Goal: Task Accomplishment & Management: Use online tool/utility

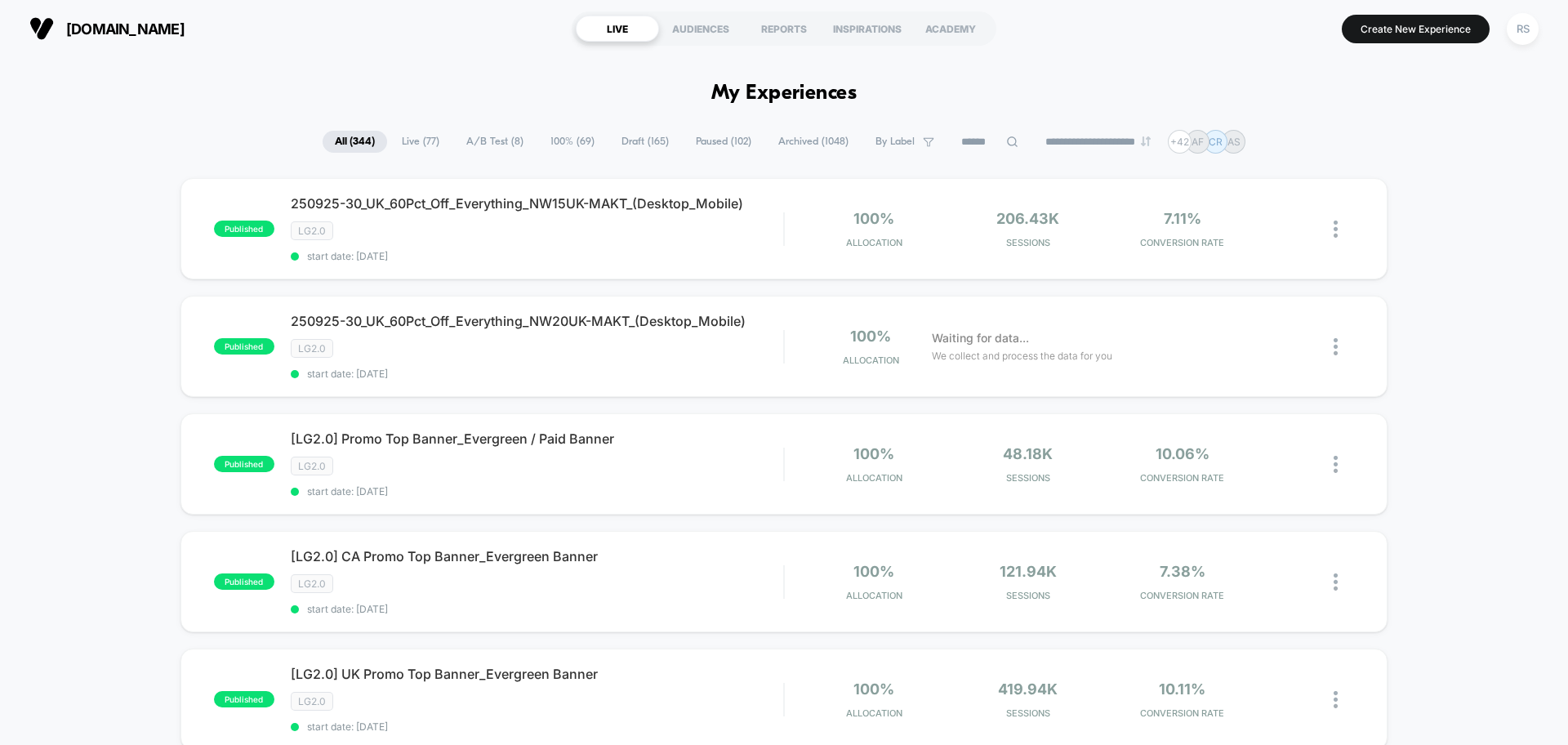
click at [492, 151] on span "A/B Test ( 8 )" at bounding box center [495, 142] width 82 height 23
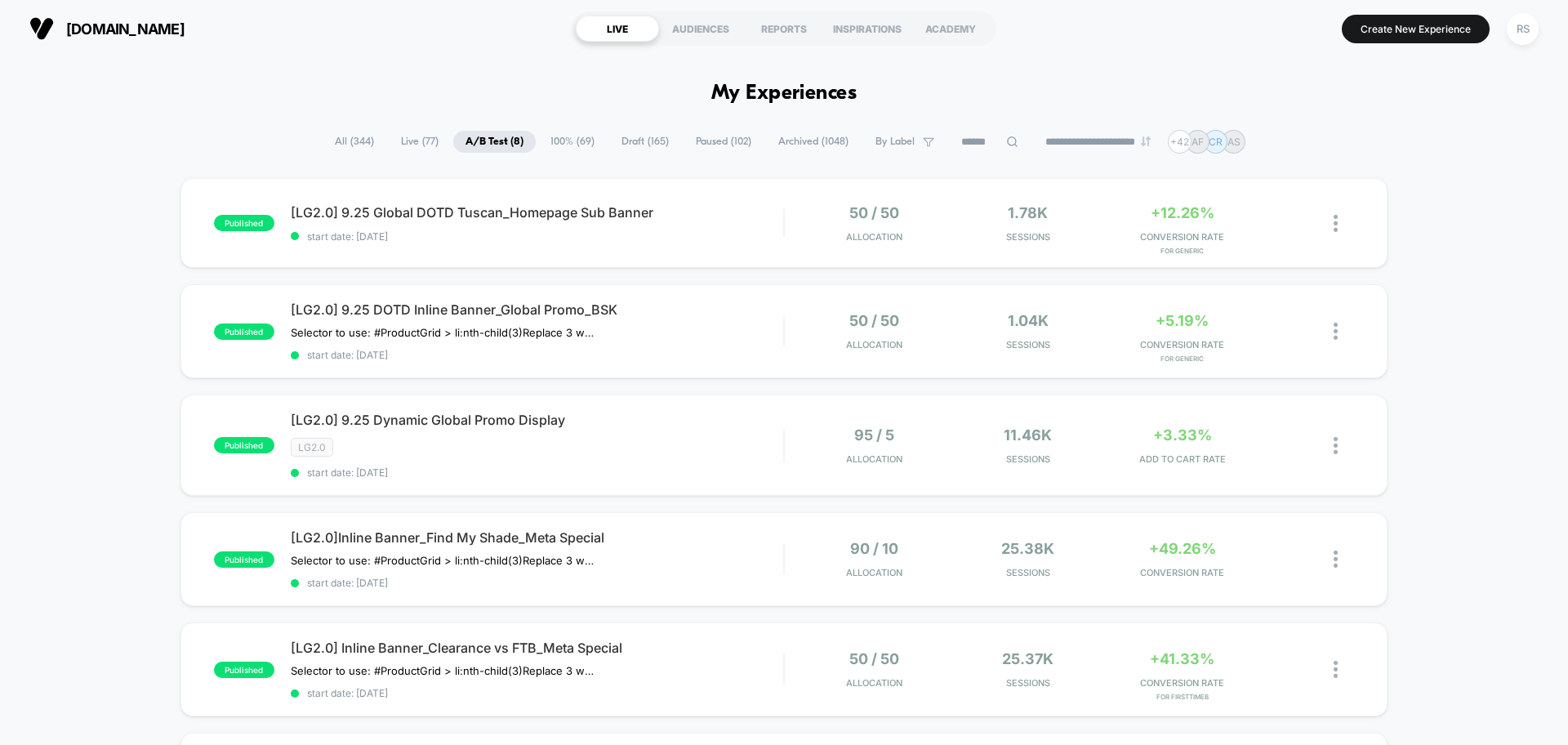
click at [0, 437] on div "published [LG2.0] 9.25 Global DOTD Tuscan_Homepage Sub Banner start date: [DATE…" at bounding box center [784, 663] width 1568 height 971
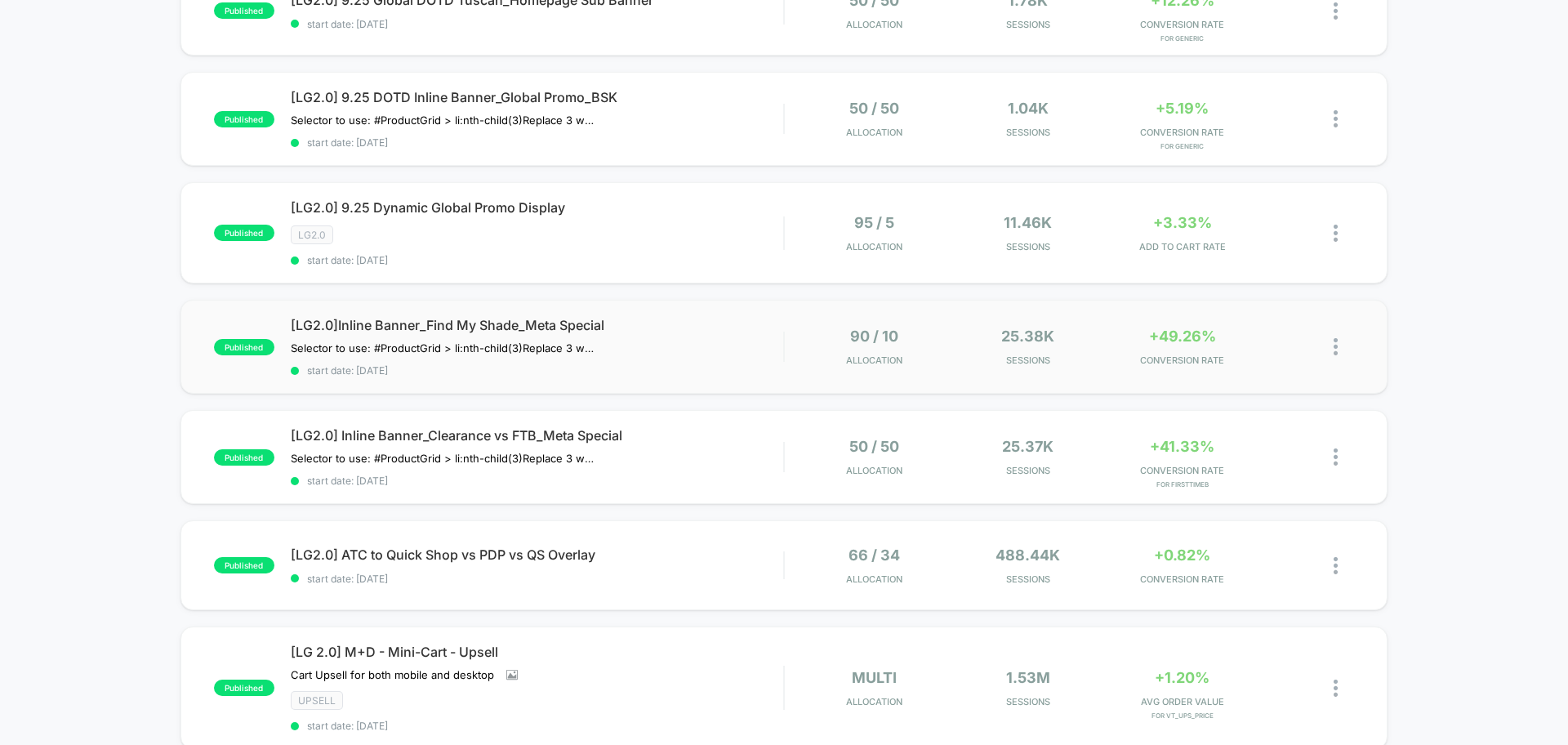
scroll to position [238, 0]
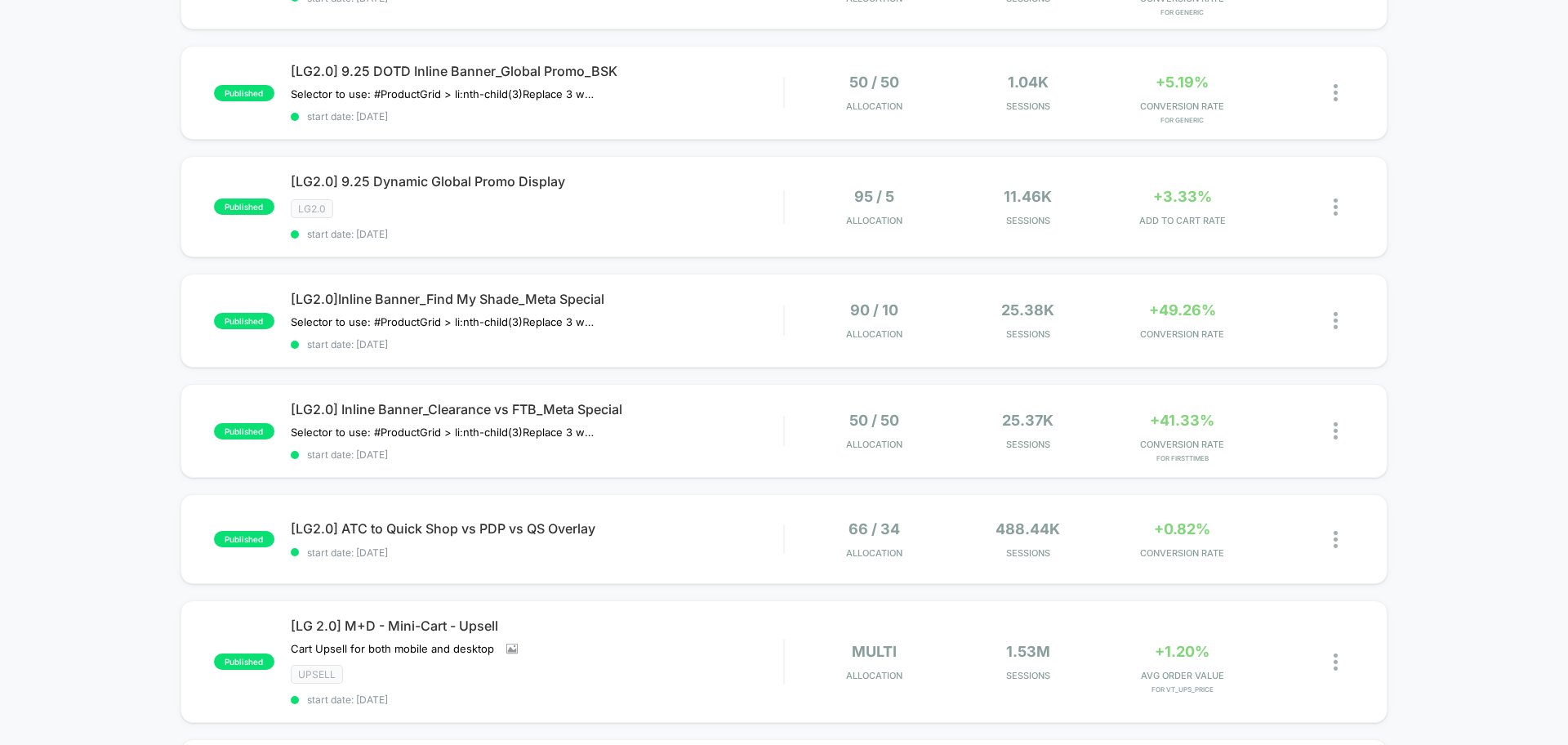
click at [58, 461] on div "published [LG2.0] 9.25 Global DOTD Tuscan_Homepage Sub Banner start date: [DATE…" at bounding box center [784, 425] width 1568 height 971
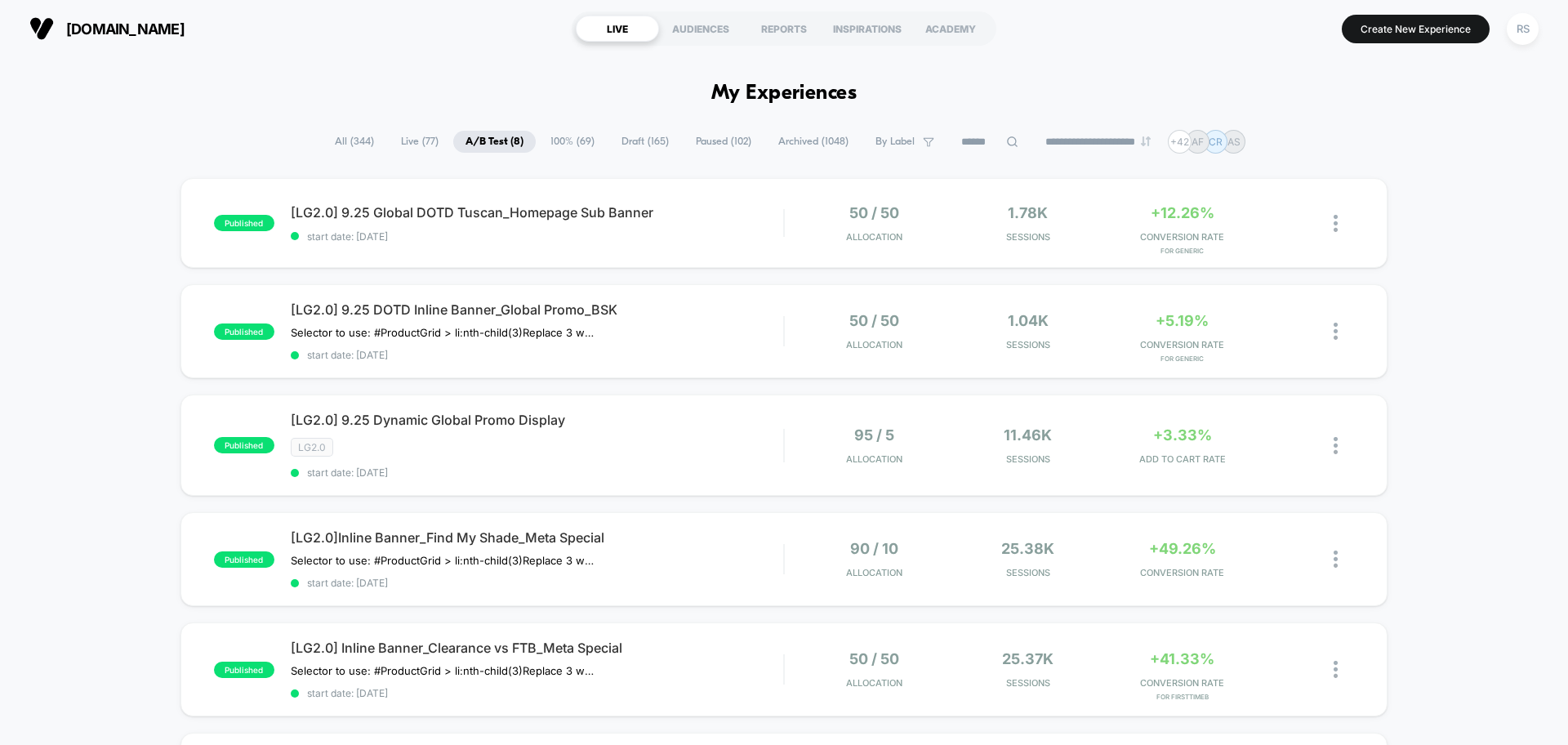
click at [358, 143] on span "All ( 344 )" at bounding box center [355, 142] width 64 height 23
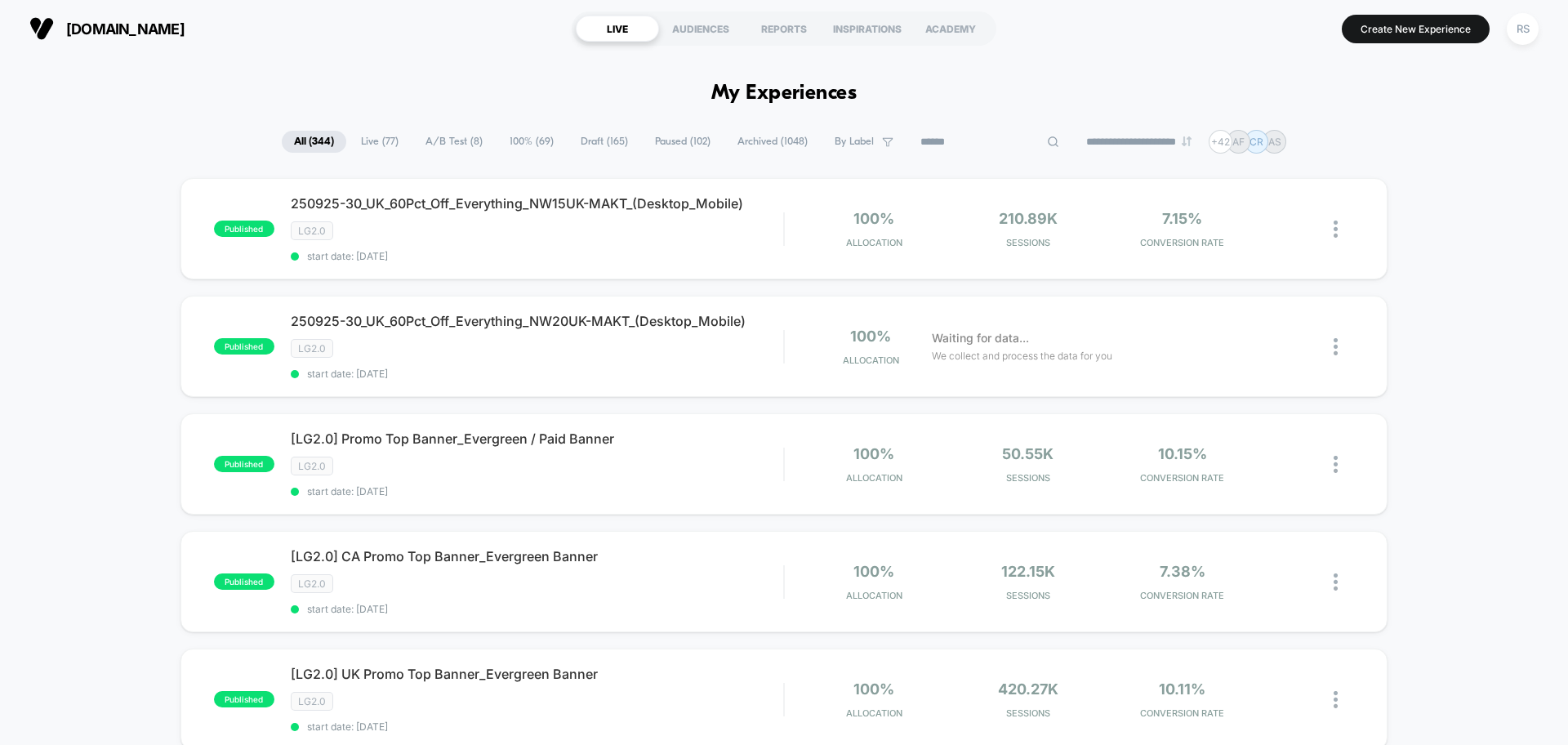
click at [990, 144] on input at bounding box center [990, 142] width 163 height 20
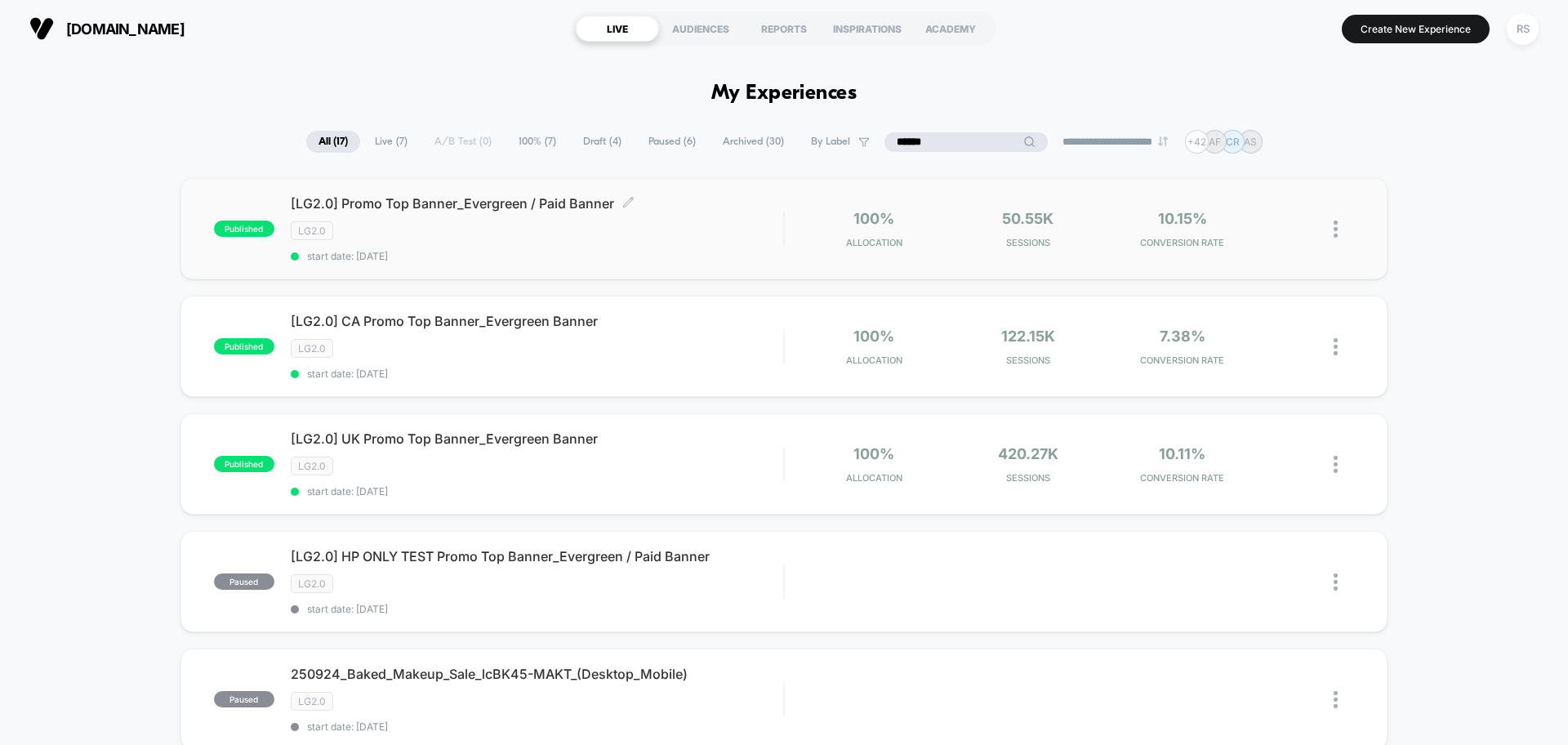
type input "******"
click at [724, 221] on div "LG2.0" at bounding box center [537, 231] width 493 height 19
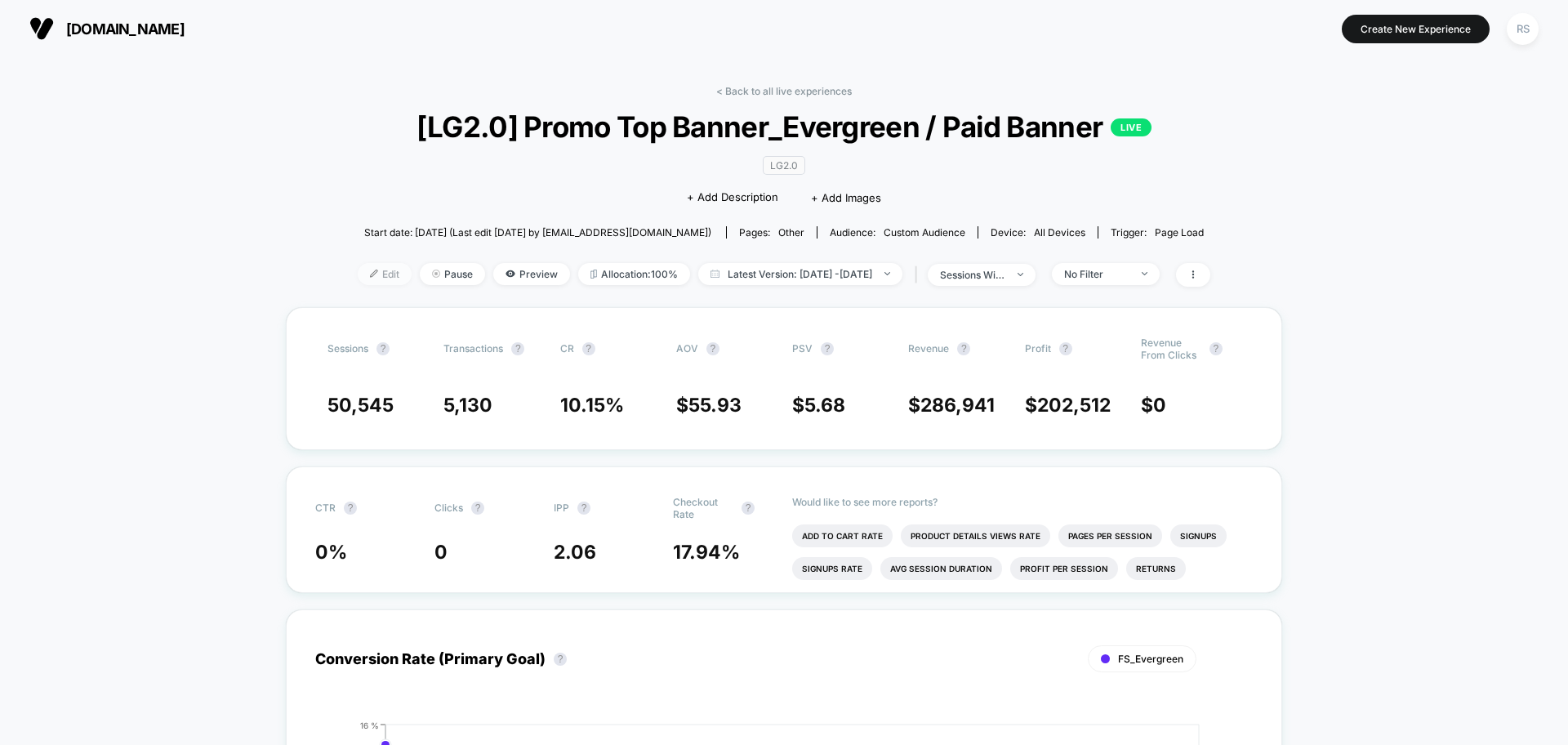
click at [366, 272] on span "Edit" at bounding box center [384, 274] width 53 height 23
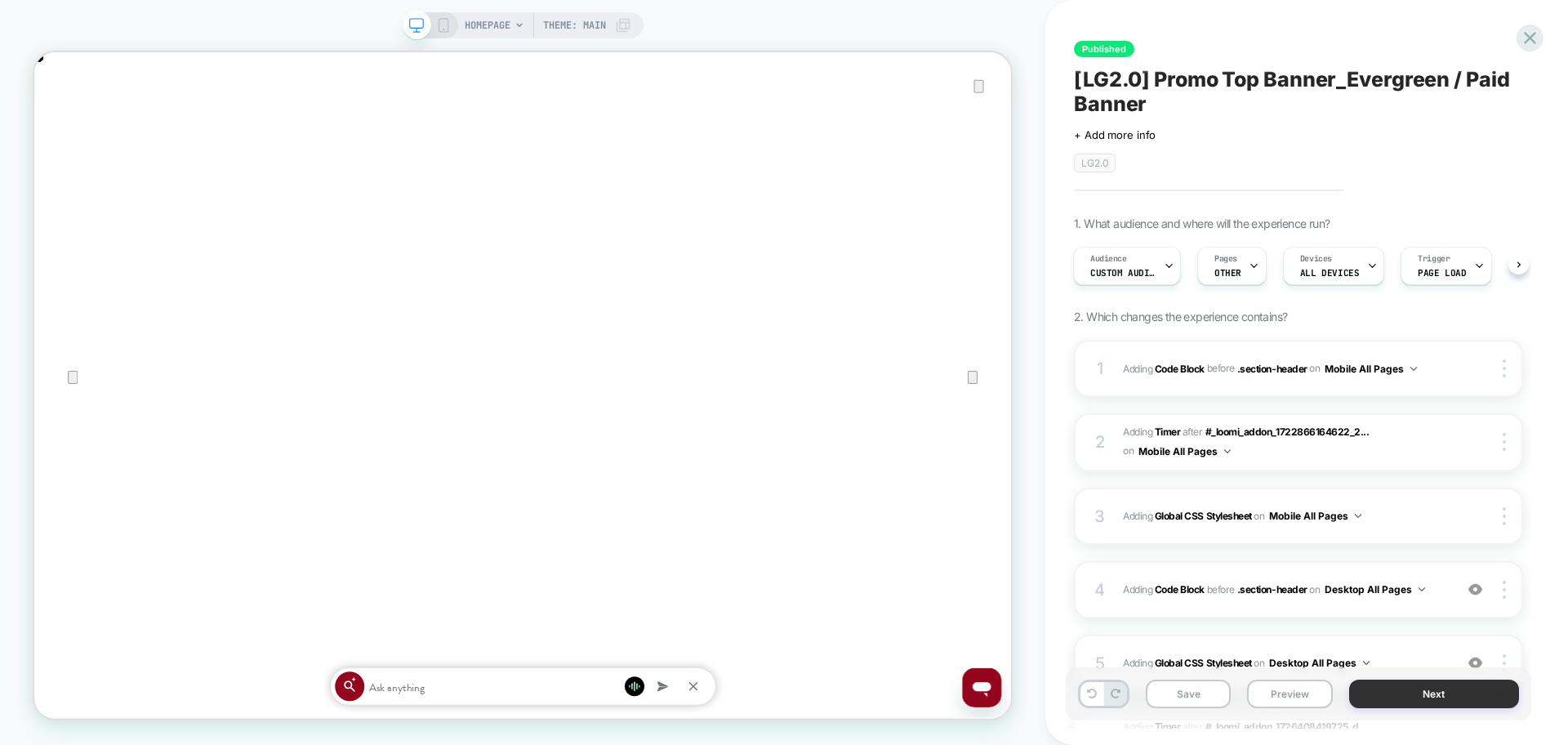
click at [1423, 687] on button "Next" at bounding box center [1435, 693] width 171 height 28
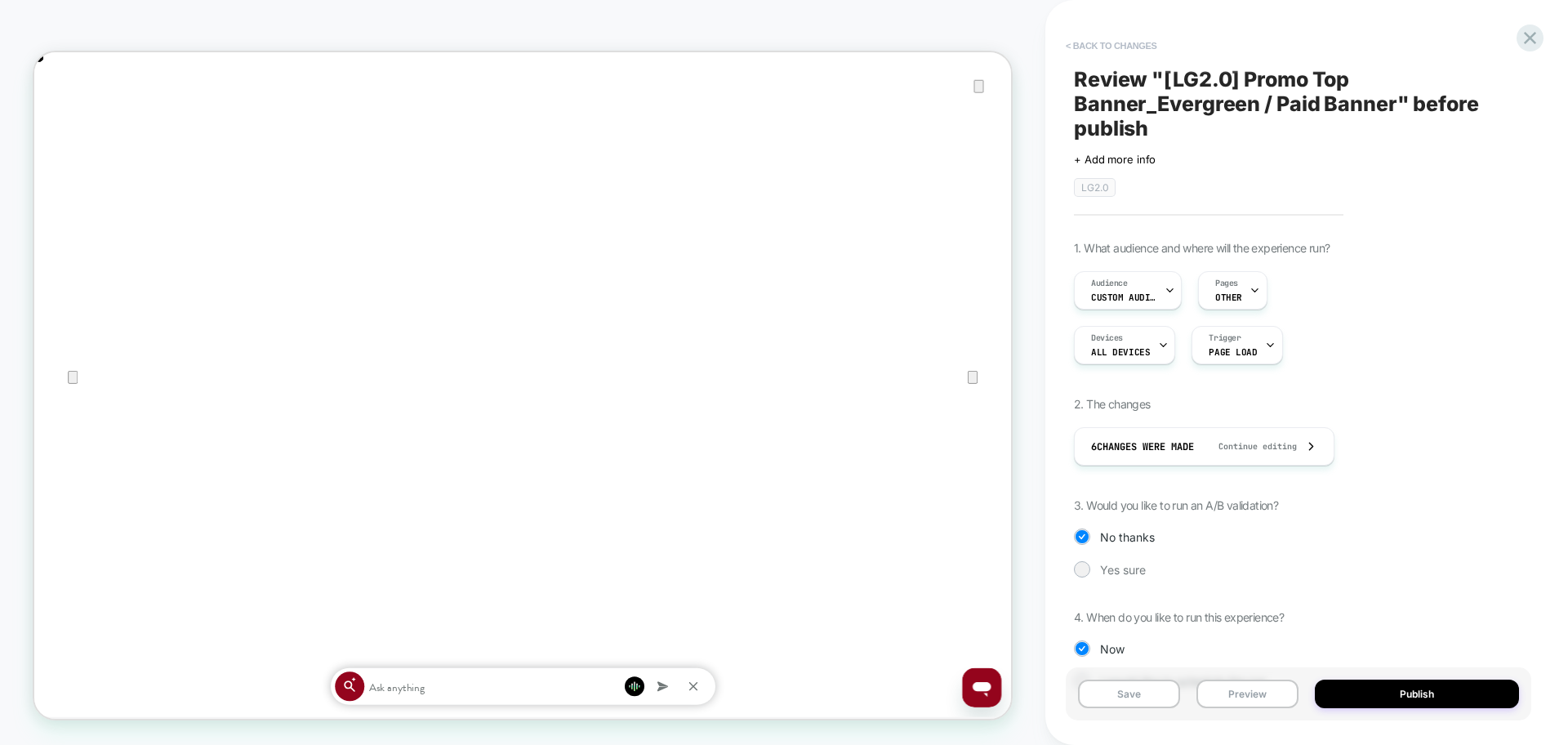
click at [1141, 35] on button "< Back to changes" at bounding box center [1111, 46] width 108 height 26
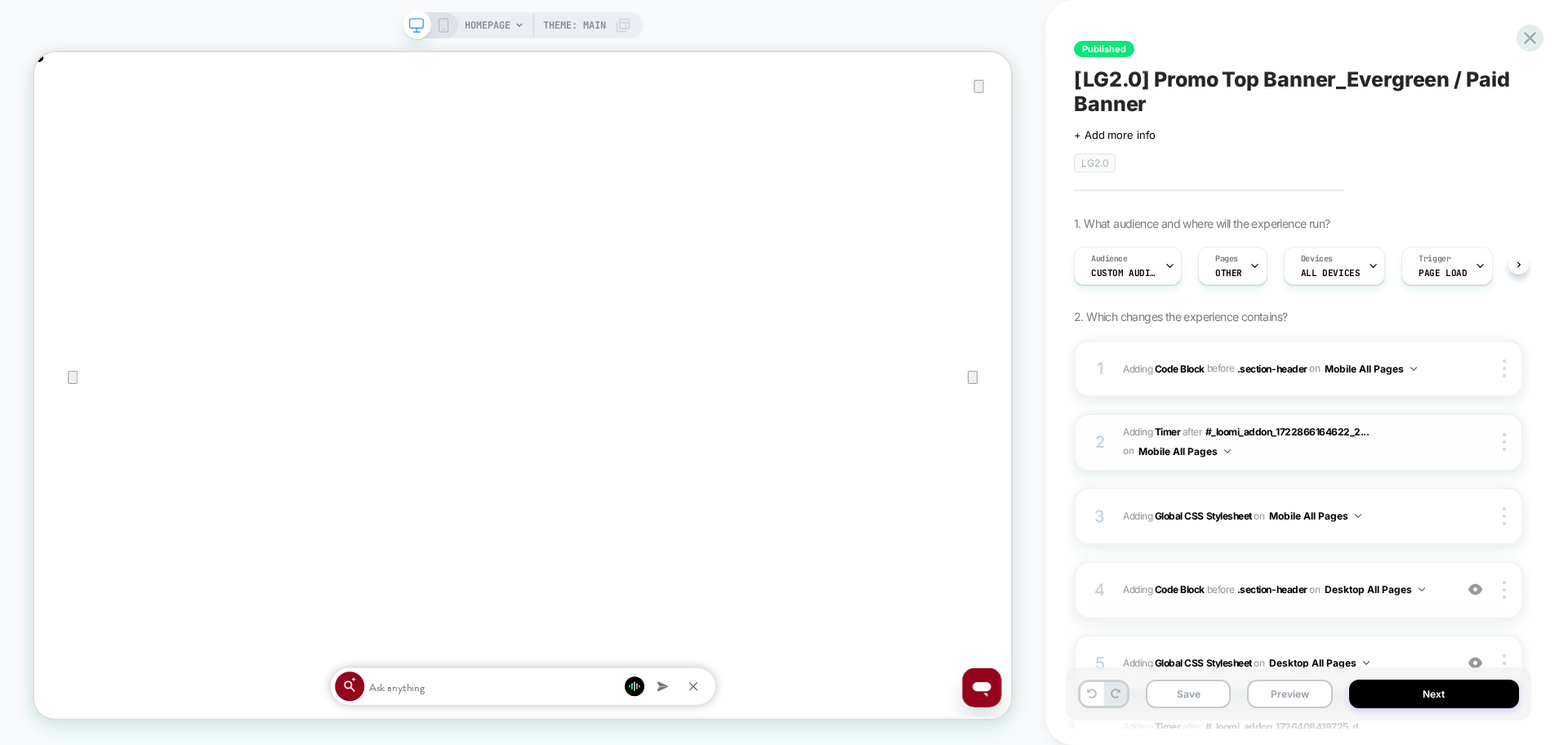
scroll to position [0, 1]
click at [1440, 615] on div "4 Adding Code Block BEFORE .section-header .section-header on Desktop All Pages…" at bounding box center [1299, 589] width 449 height 57
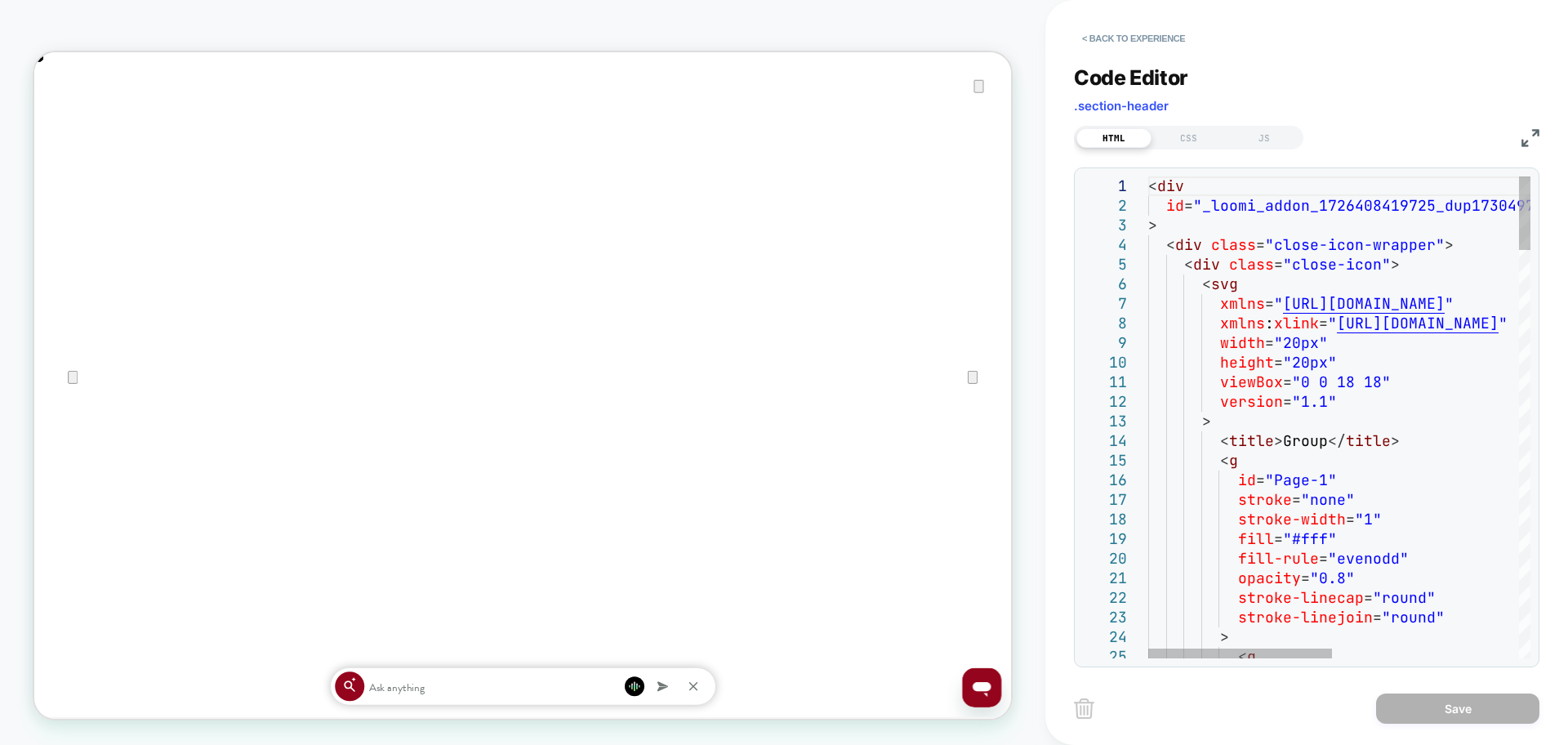
scroll to position [0, 1302]
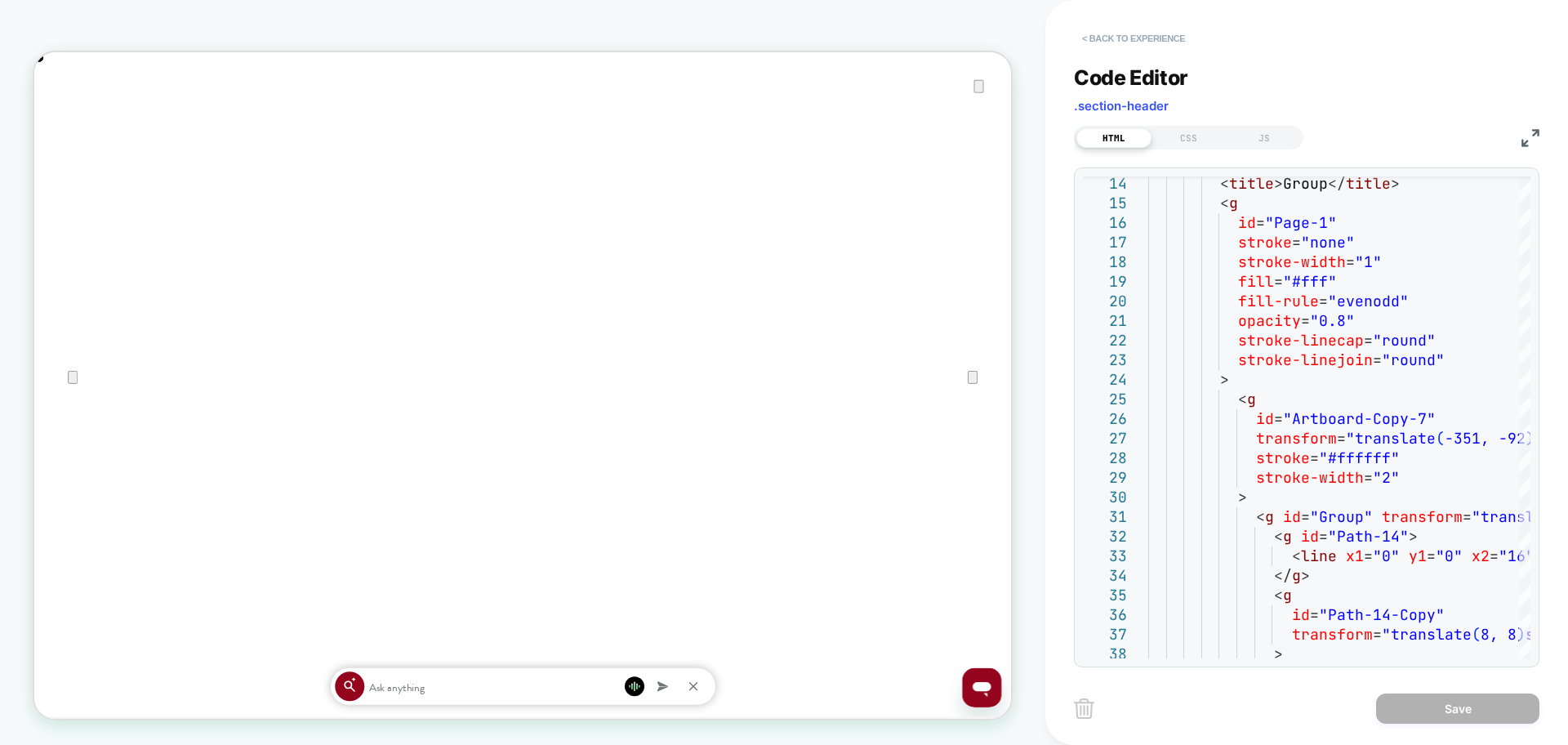
click at [1166, 44] on button "< Back to experience" at bounding box center [1134, 38] width 119 height 26
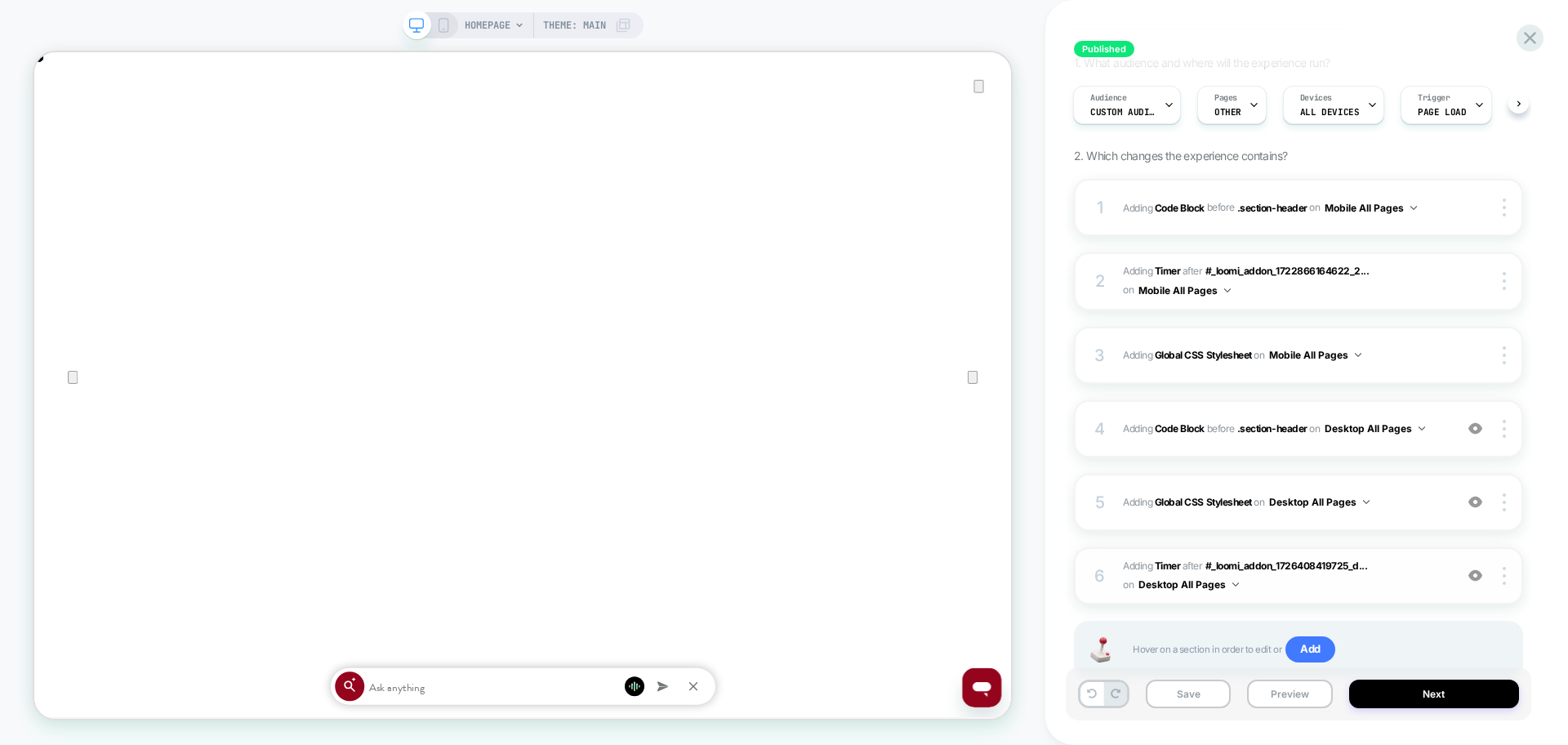
scroll to position [217, 0]
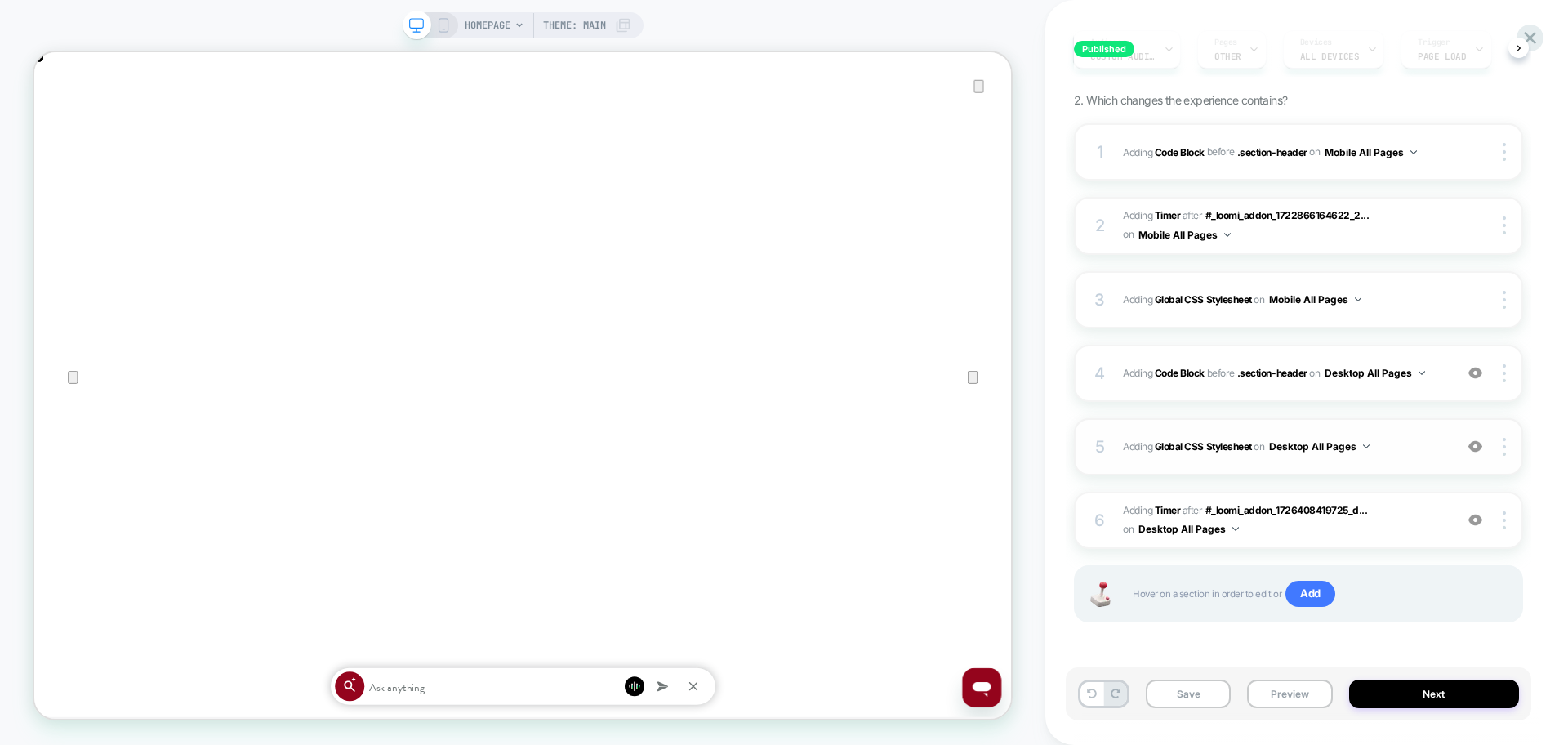
click at [1402, 444] on span "Adding Global CSS Stylesheet on Desktop All Pages" at bounding box center [1285, 447] width 323 height 21
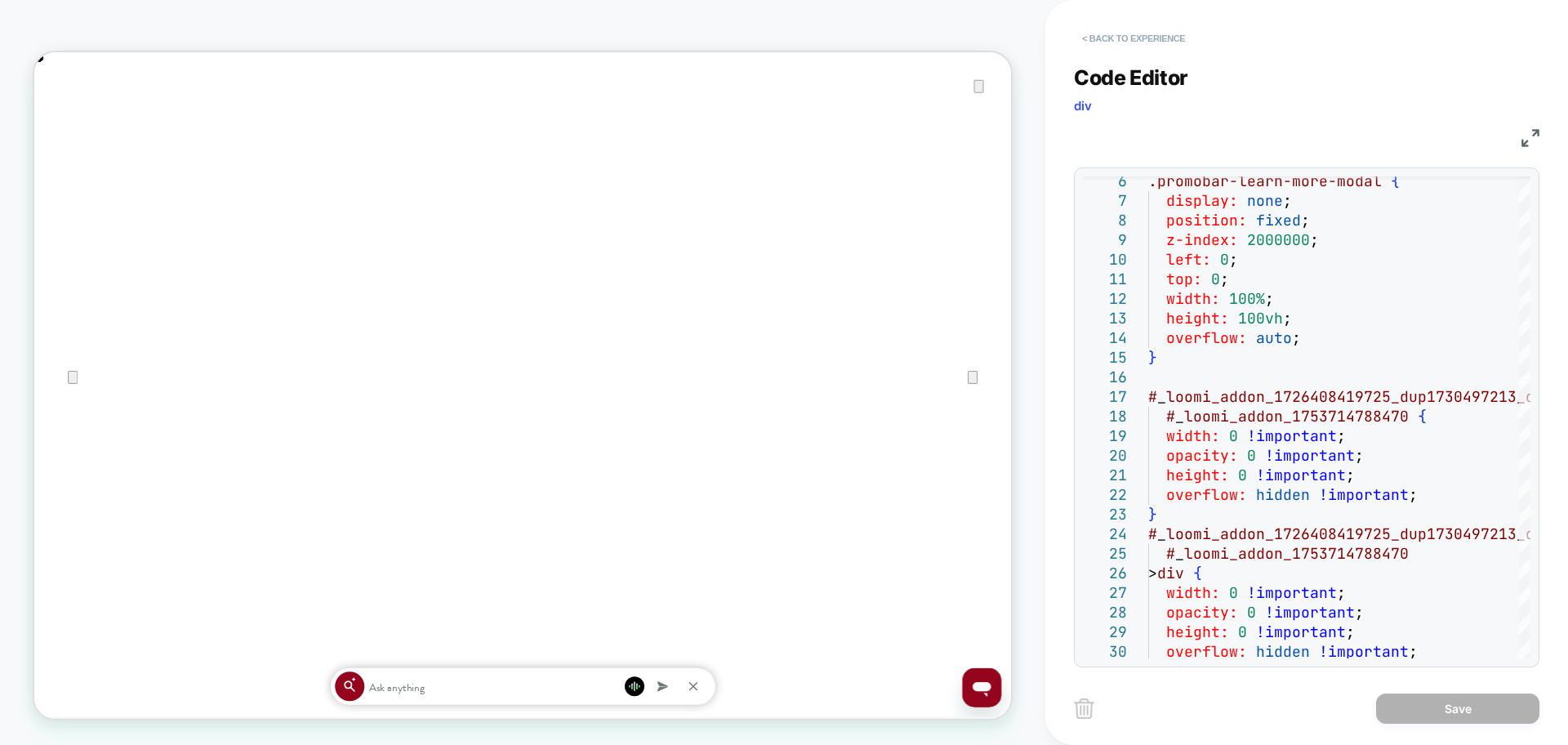
click at [1165, 29] on button "< Back to experience" at bounding box center [1134, 38] width 119 height 26
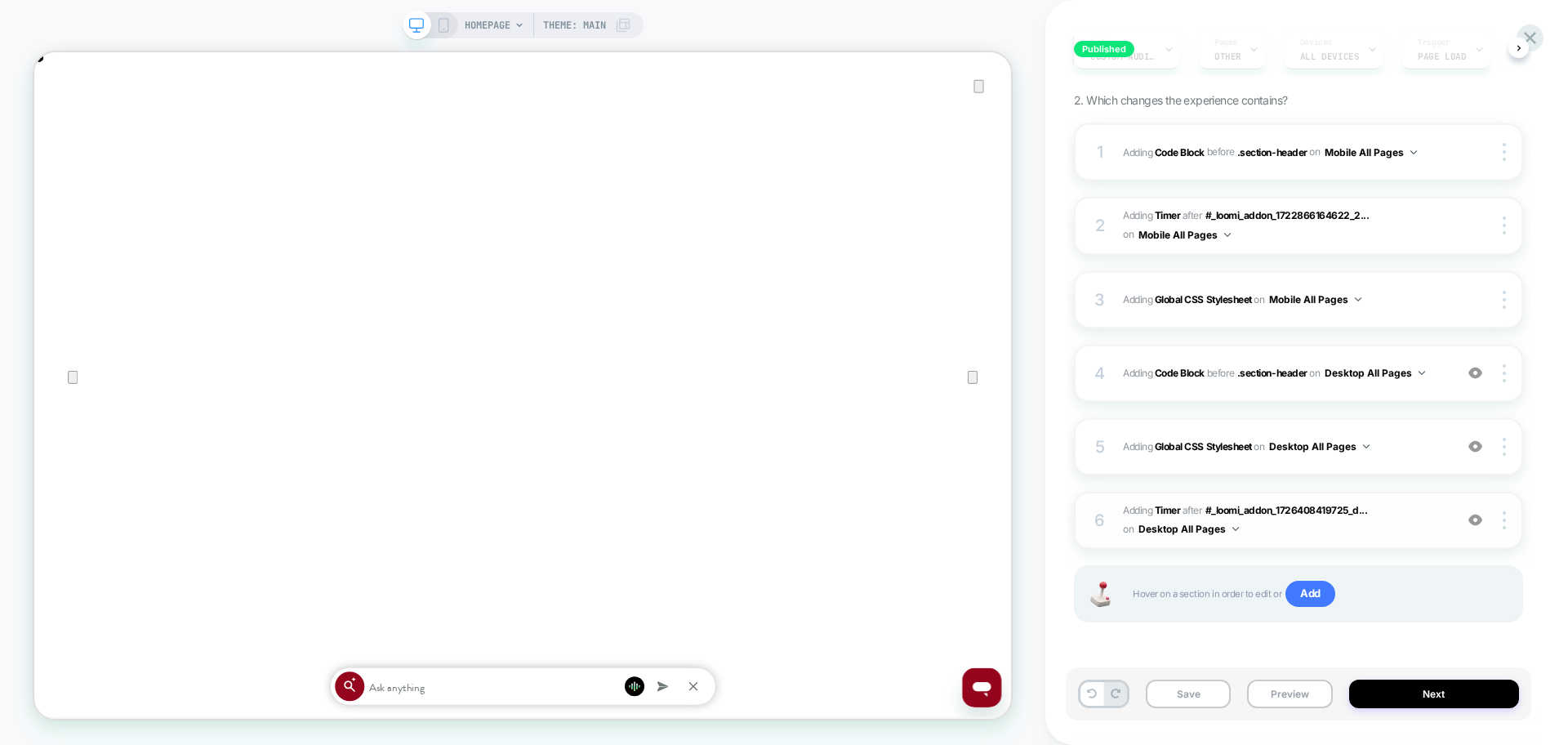
click at [1328, 536] on span "#_loomi_addon_1753714788470 Adding Timer AFTER #_loomi_addon_1726408419725_d...…" at bounding box center [1285, 520] width 323 height 38
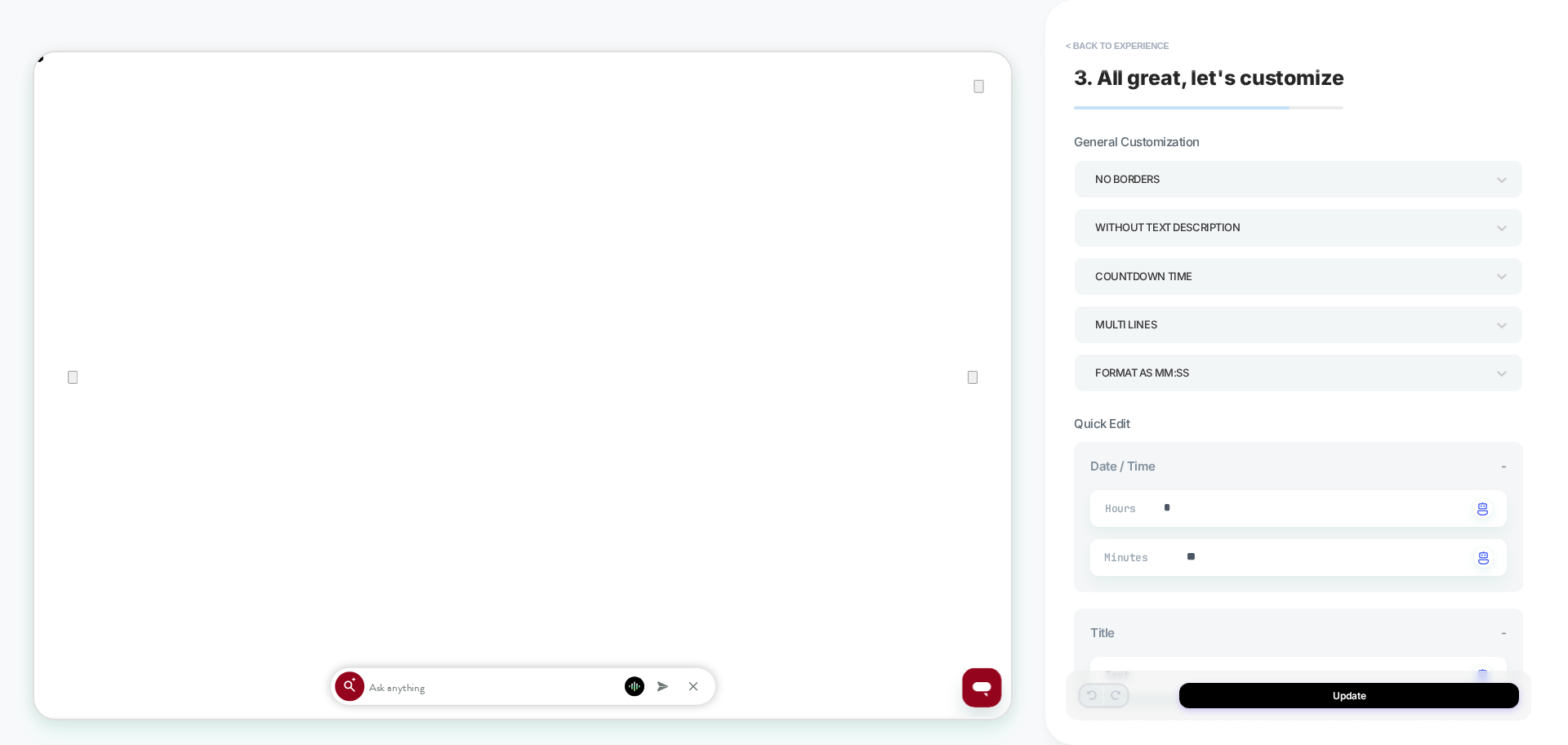
type textarea "*"
click at [1156, 39] on button "< Back to experience" at bounding box center [1117, 46] width 119 height 26
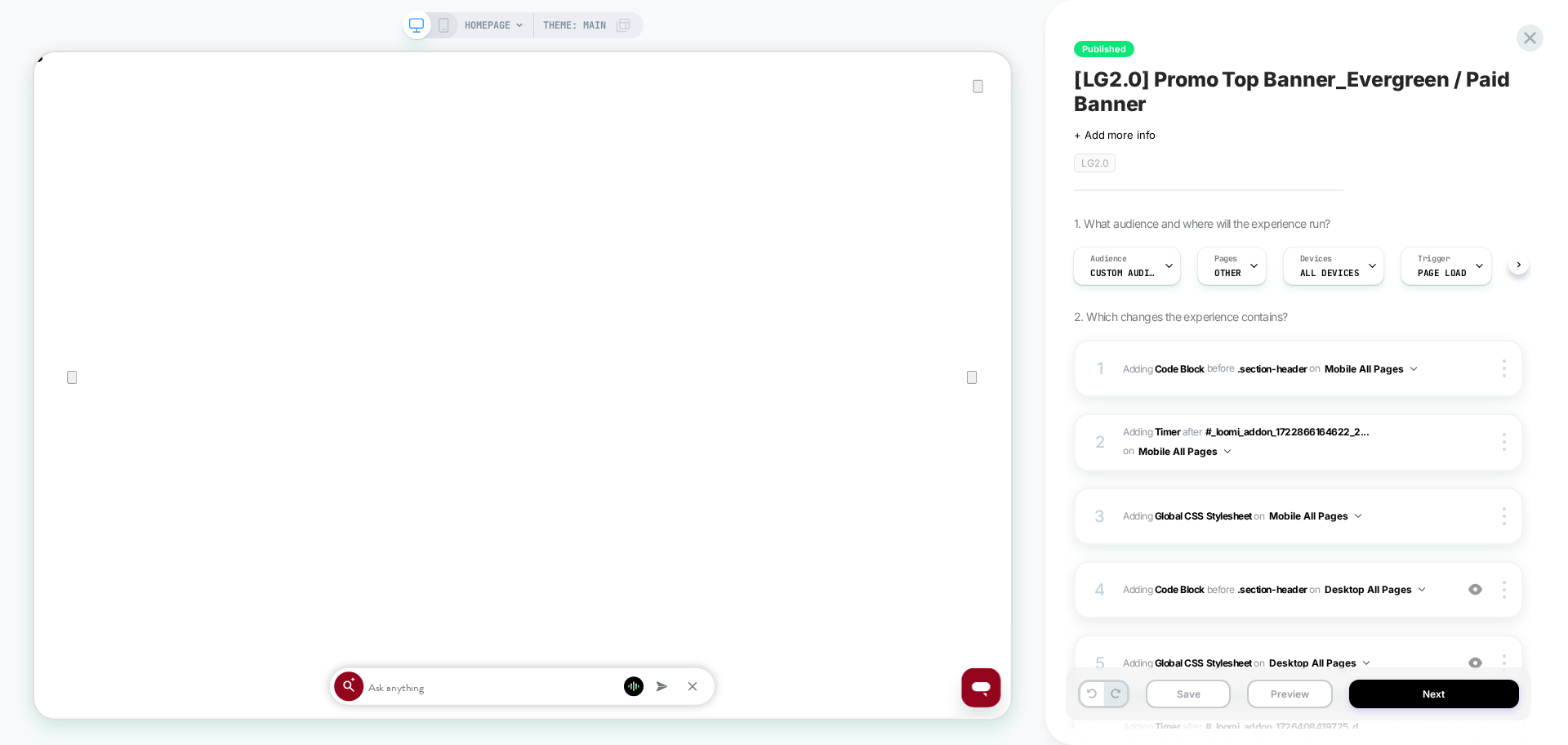
scroll to position [0, 0]
